Goal: Task Accomplishment & Management: Use online tool/utility

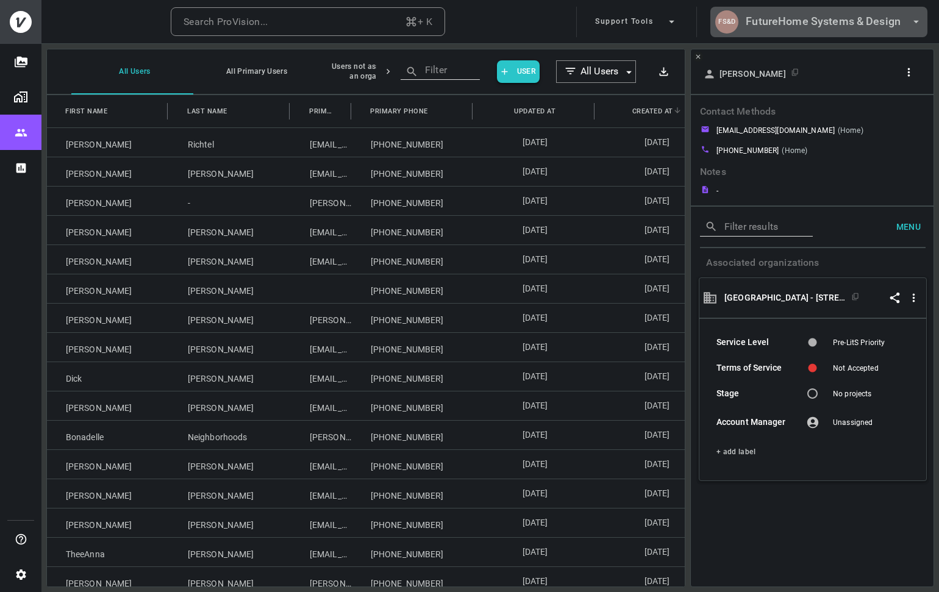
click at [772, 22] on h6 "FutureHome Systems & Design" at bounding box center [823, 22] width 155 height 18
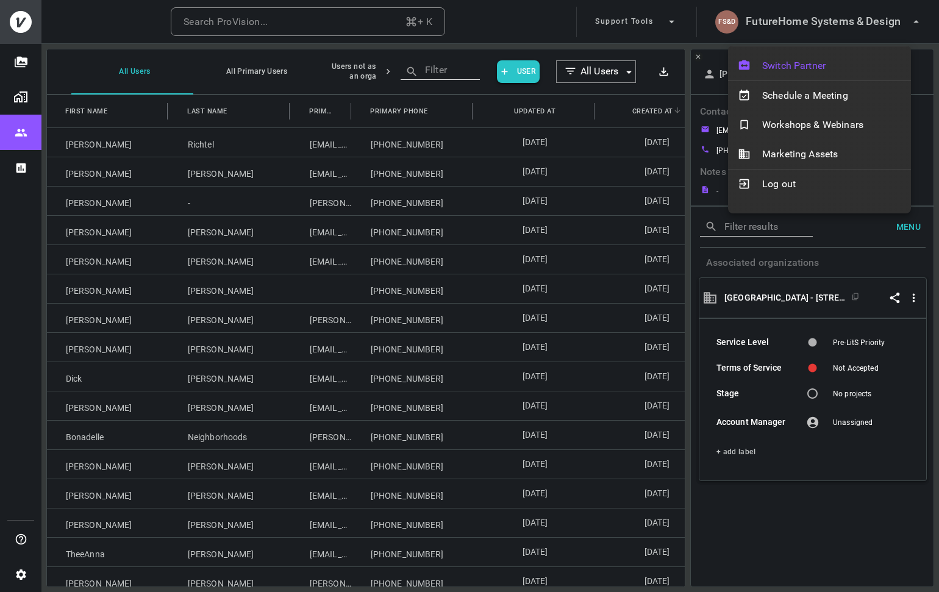
click at [794, 66] on span "Switch Partner" at bounding box center [831, 66] width 139 height 15
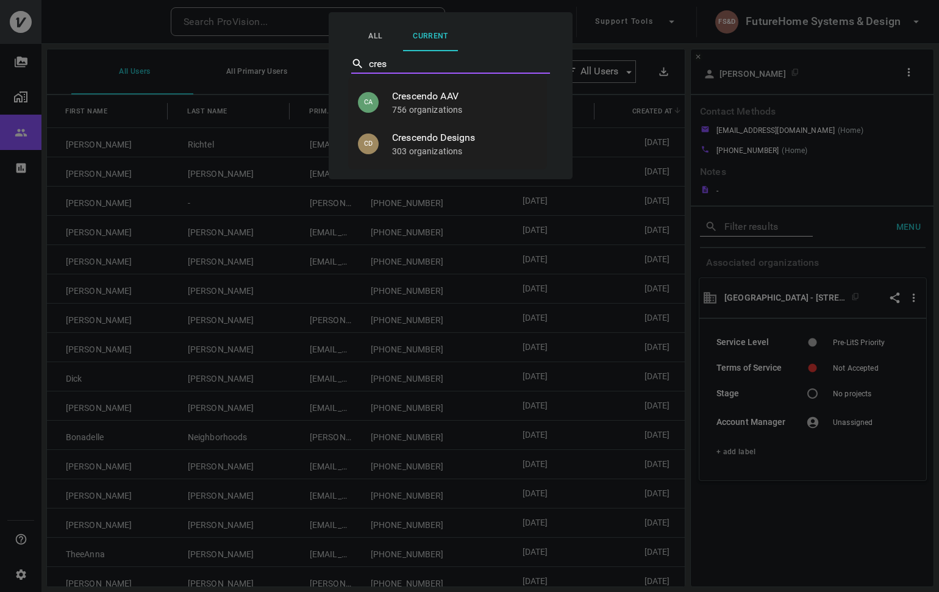
type input "cresc"
click at [449, 143] on span "Crescendo Designs" at bounding box center [464, 138] width 145 height 15
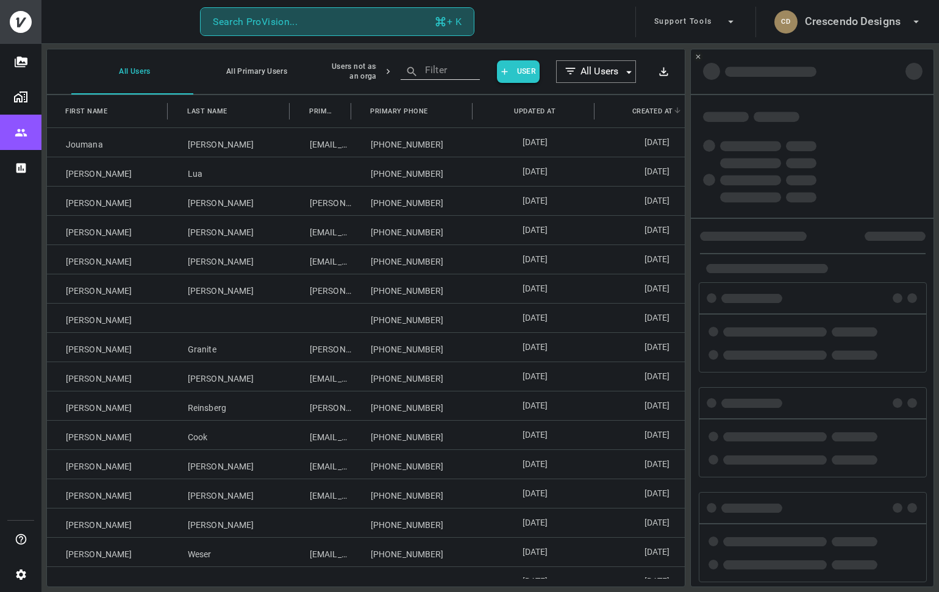
click at [328, 26] on button "Search ProVision... + K" at bounding box center [337, 21] width 274 height 29
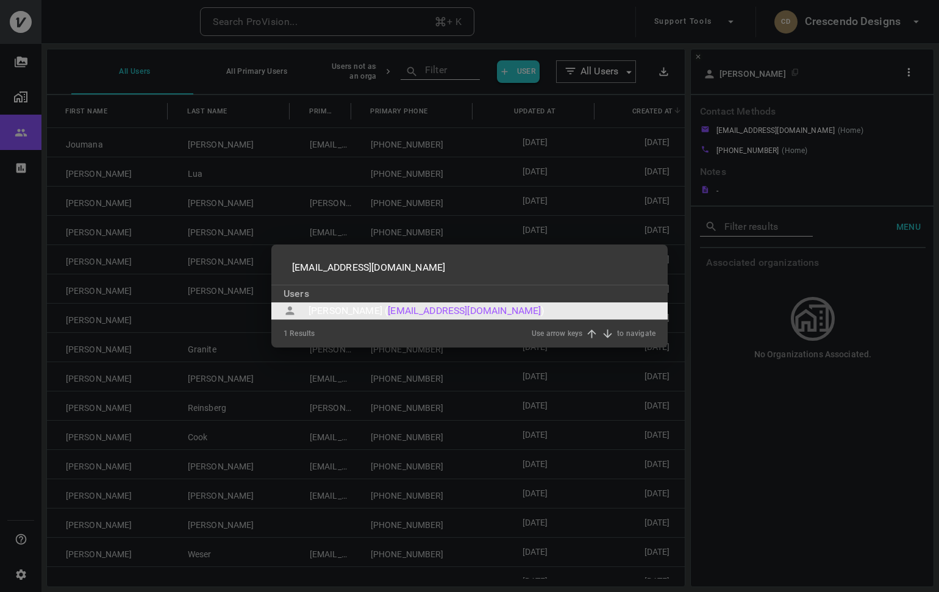
type input "[EMAIL_ADDRESS][DOMAIN_NAME]"
click at [343, 309] on div "Marc Mizrahi (" at bounding box center [348, 311] width 79 height 15
type input "[EMAIL_ADDRESS][DOMAIN_NAME]"
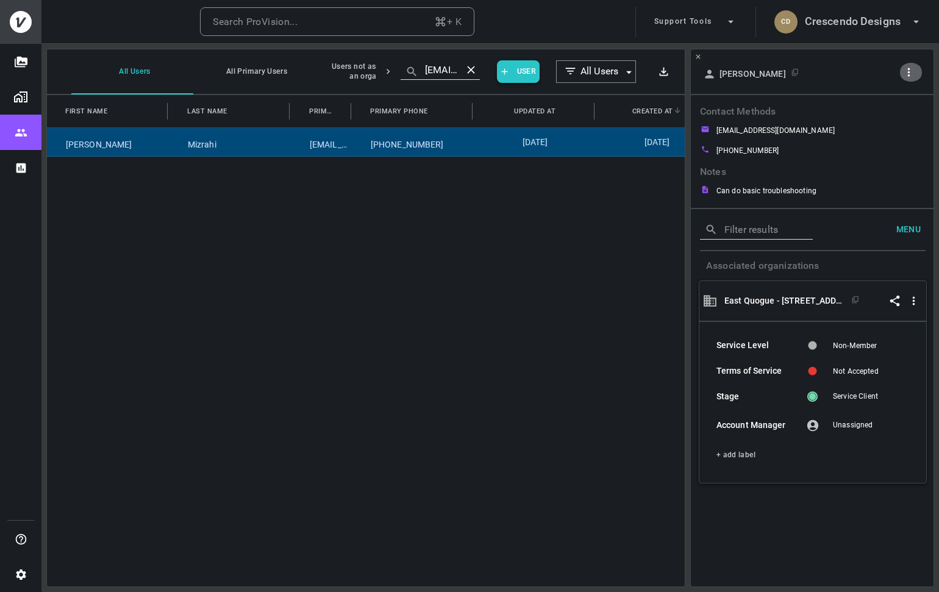
click at [910, 72] on icon "button" at bounding box center [909, 72] width 2 height 9
click at [896, 110] on p "Copy Client ID" at bounding box center [888, 114] width 61 height 15
click at [882, 31] on div at bounding box center [469, 296] width 939 height 592
click at [870, 28] on h6 "Crescendo Designs" at bounding box center [853, 22] width 96 height 18
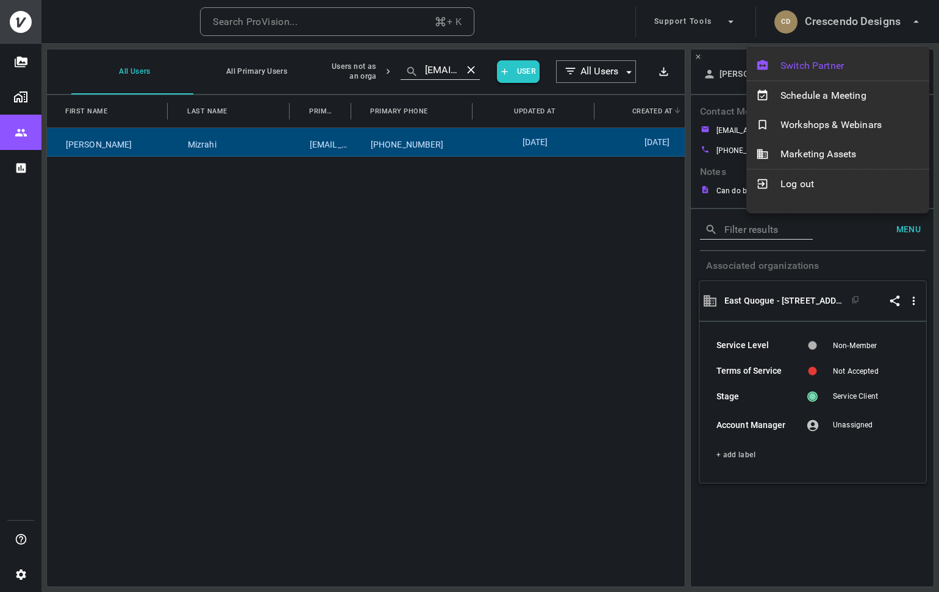
click at [841, 54] on div "Switch Partner" at bounding box center [838, 65] width 183 height 29
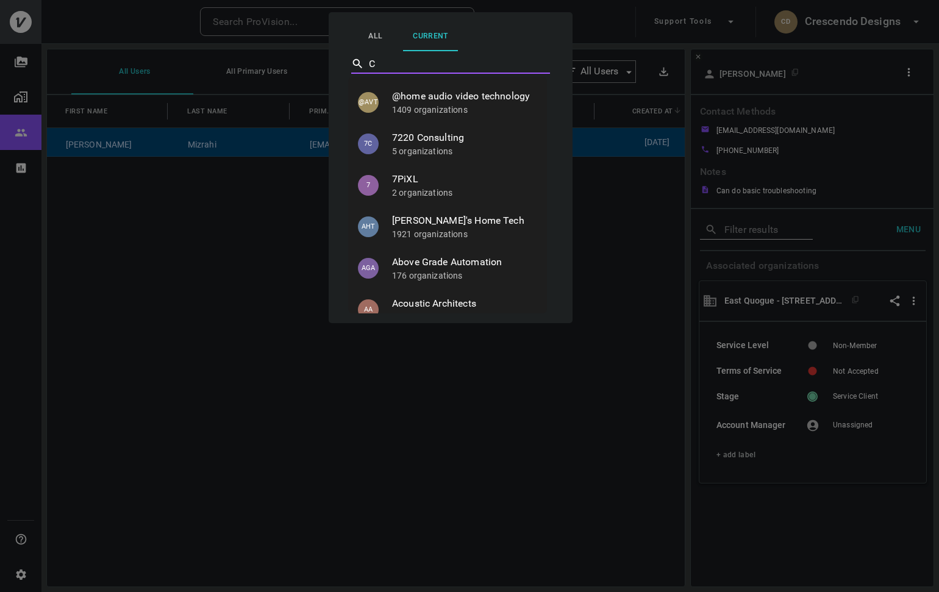
type input "CW"
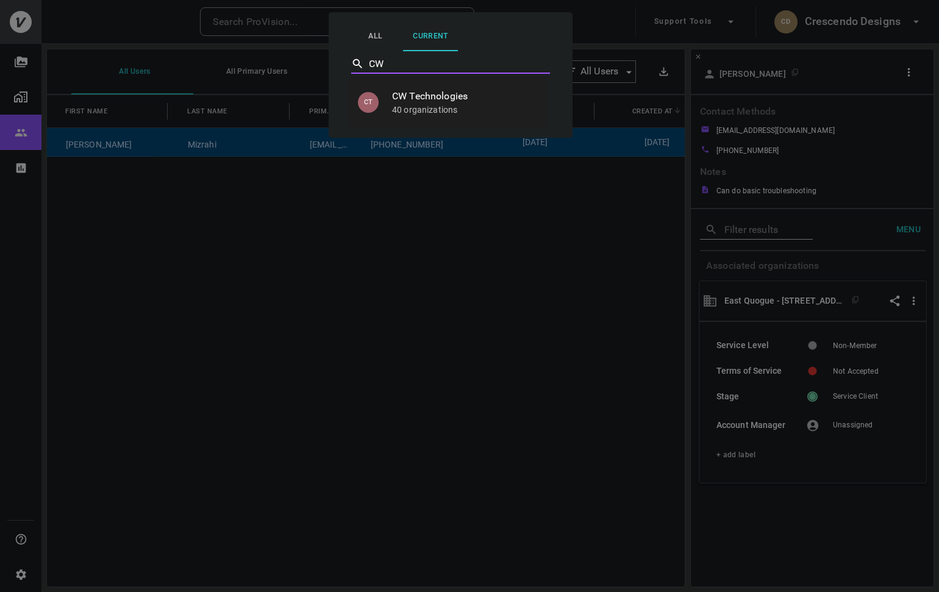
click at [472, 102] on span "CW Technologies" at bounding box center [464, 96] width 145 height 15
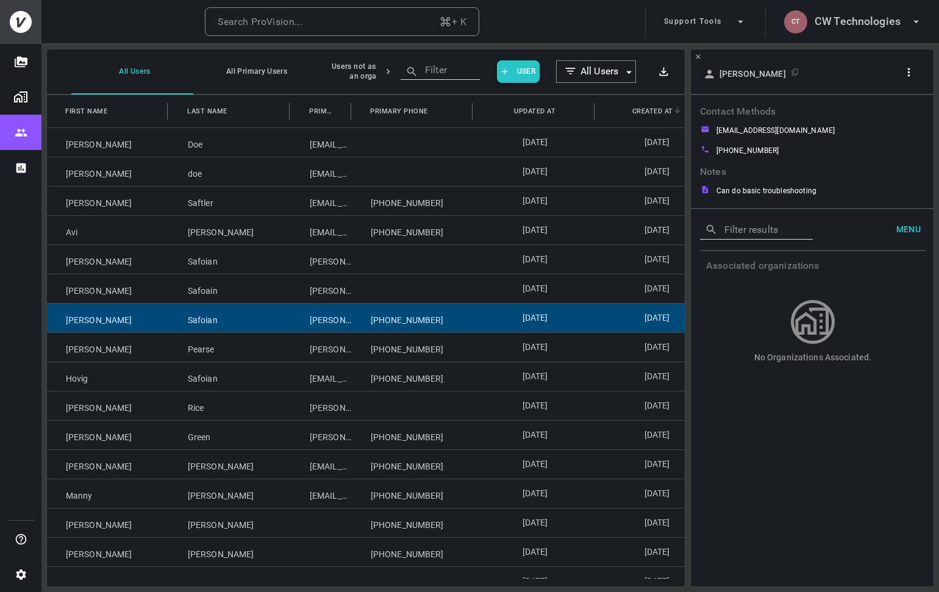
click at [273, 325] on div "Safoian" at bounding box center [230, 318] width 122 height 29
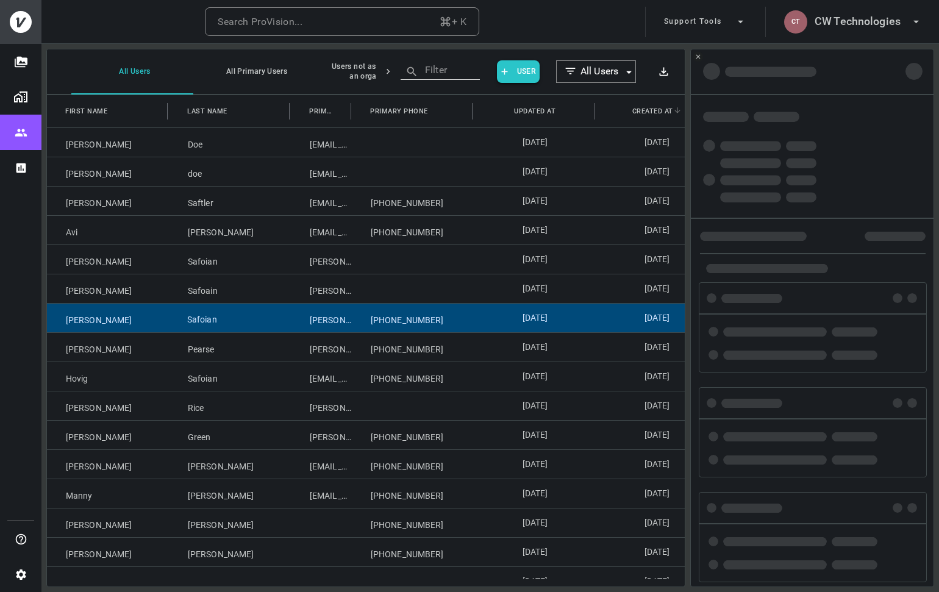
click at [273, 325] on div "Safoian" at bounding box center [230, 318] width 122 height 29
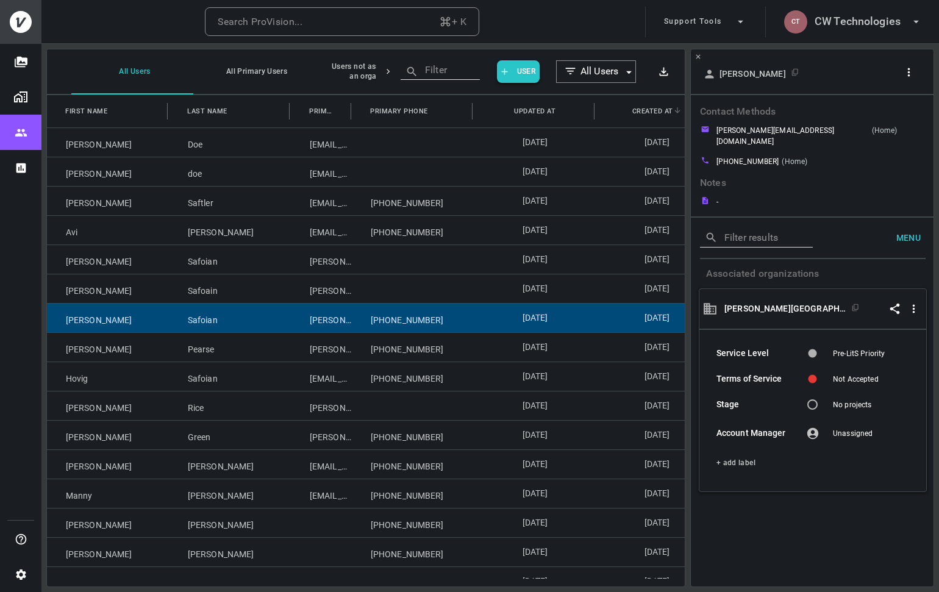
click at [908, 66] on icon "button" at bounding box center [909, 72] width 13 height 13
click at [886, 116] on p "Copy Client ID" at bounding box center [888, 116] width 61 height 15
